Goal: Find specific page/section: Find specific page/section

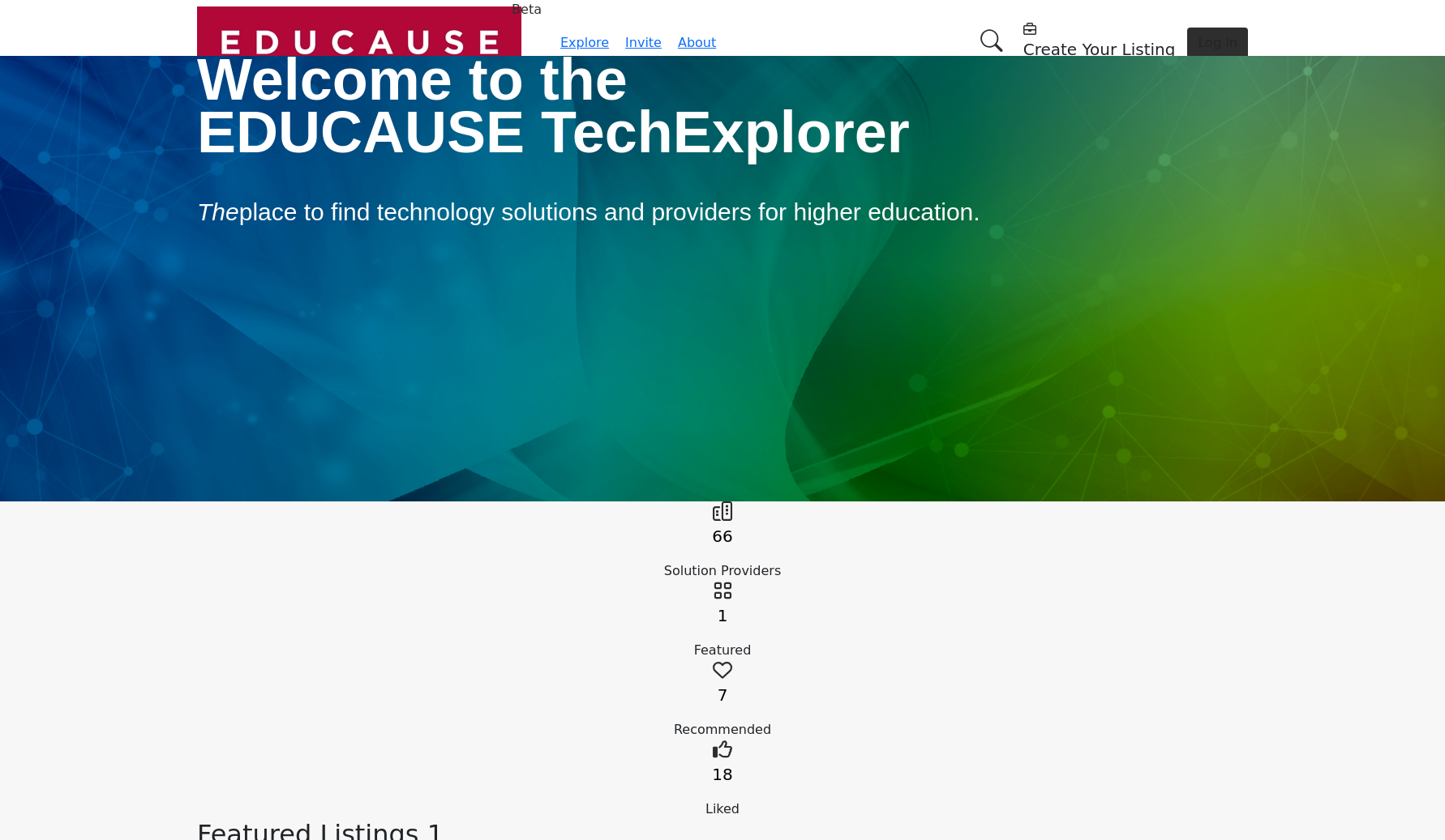
click at [508, 502] on div "66 Solution Providers" at bounding box center [722, 541] width 1051 height 79
click at [712, 506] on link at bounding box center [722, 514] width 20 height 15
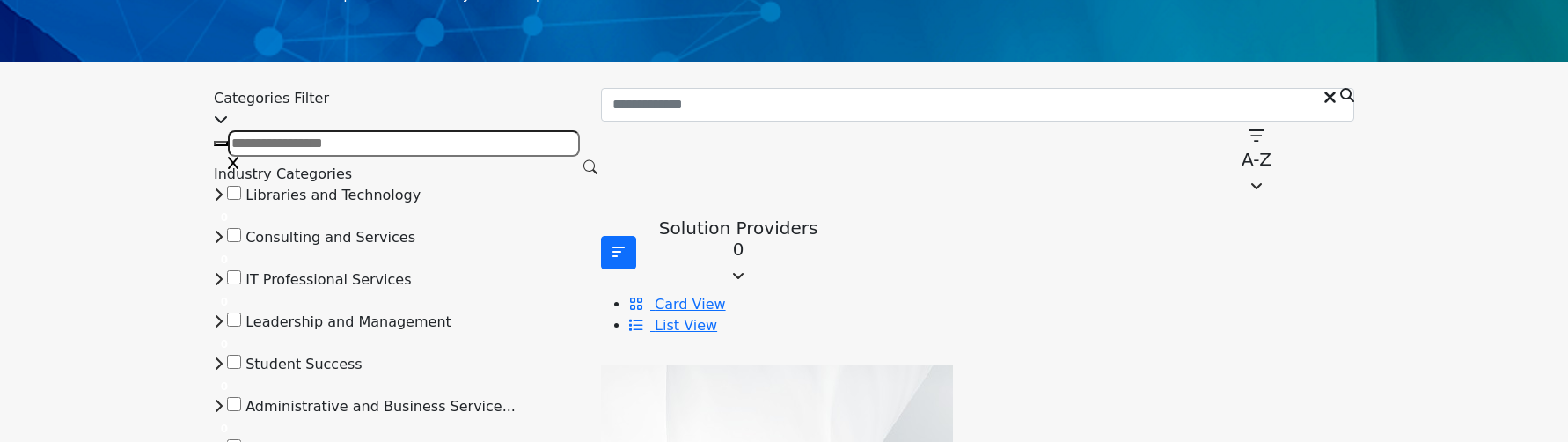
scroll to position [141, 0]
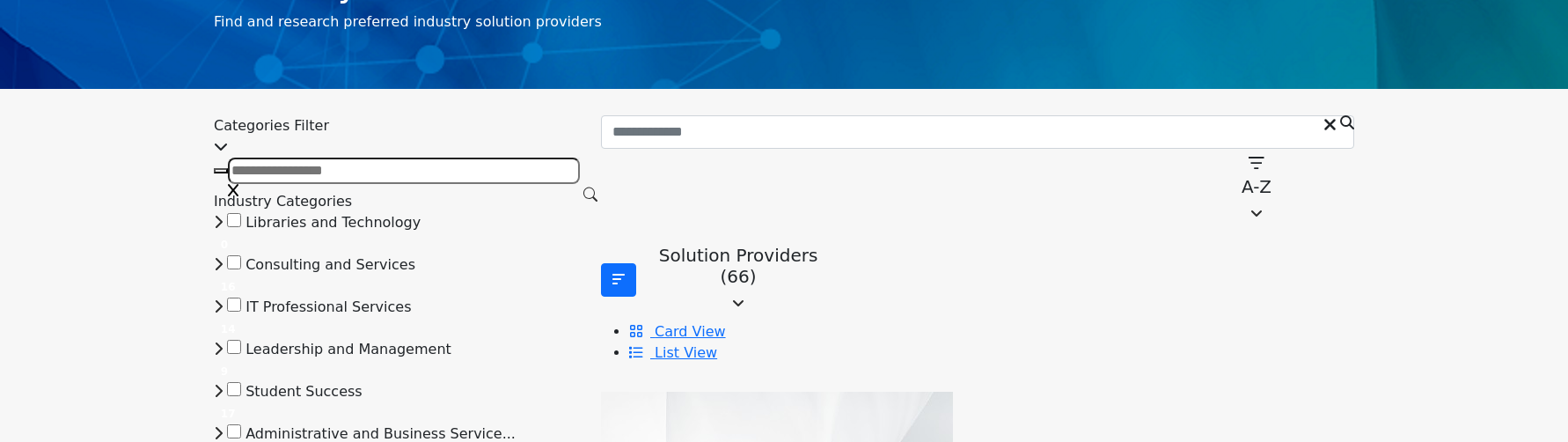
click at [1349, 62] on div "Industry Search Results Find and research preferred industry solution providers" at bounding box center [784, 4] width 1568 height 169
